Goal: Task Accomplishment & Management: Complete application form

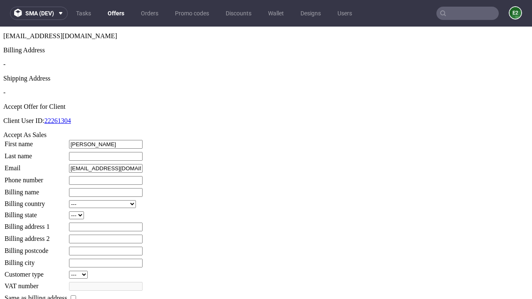
type input "[PERSON_NAME]"
type input "1509813888"
type input "Grace_Quitzon"
select select "13"
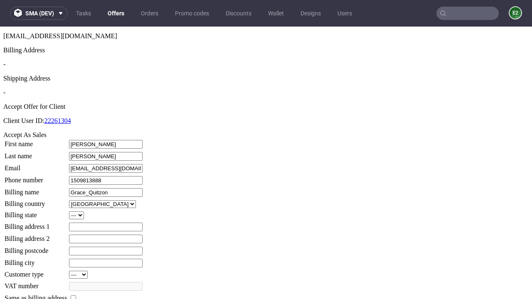
type input "Grace_Quitzon"
type input "159 Waters [PERSON_NAME]"
type input "AY8 7NT"
select select "132"
type input "Keeblerridge"
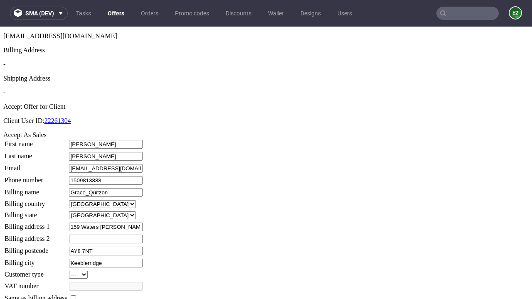
click at [76, 296] on input "checkbox" at bounding box center [73, 298] width 5 height 5
checkbox input "true"
type input "Grace_Quitzon"
select select "13"
type input "159 Waters [PERSON_NAME]"
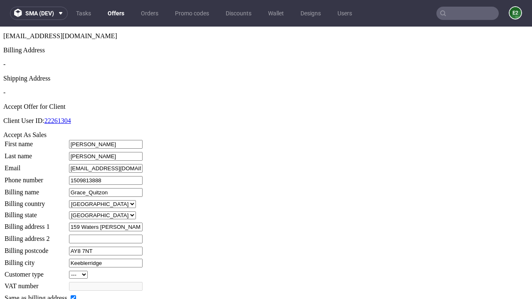
type input "AY8 7NT"
type input "Keeblerridge"
